Goal: Task Accomplishment & Management: Manage account settings

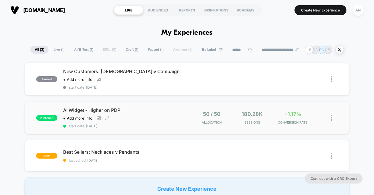
click at [140, 120] on div "Click to view images Click to edit experience details + Add more info" at bounding box center [106, 118] width 87 height 5
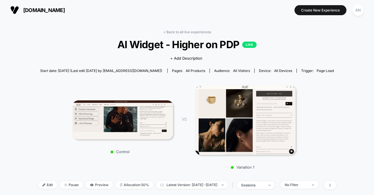
click at [250, 43] on p "LIVE" at bounding box center [249, 45] width 14 height 6
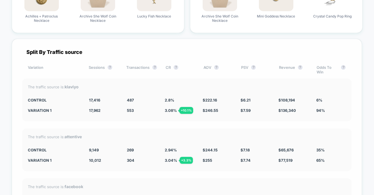
scroll to position [1130, 0]
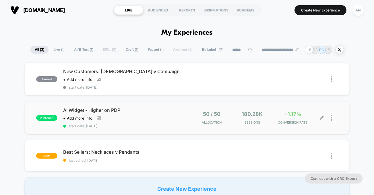
click at [330, 117] on div at bounding box center [330, 118] width 16 height 14
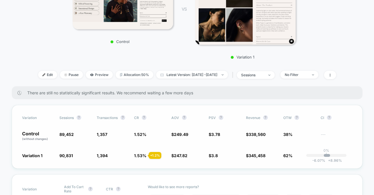
scroll to position [110, 0]
click at [60, 76] on span "Pause" at bounding box center [71, 75] width 23 height 8
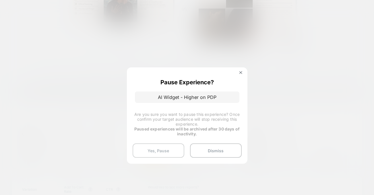
click at [164, 152] on button "Yes, Pause" at bounding box center [159, 151] width 52 height 14
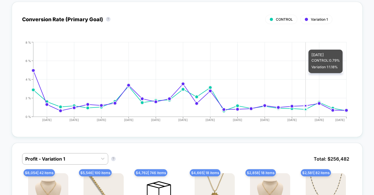
scroll to position [0, 0]
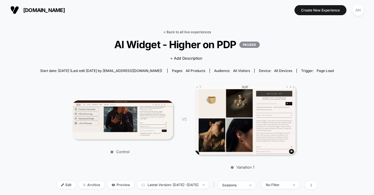
click at [191, 32] on link "< Back to all live experiences" at bounding box center [187, 32] width 48 height 4
